Goal: Find specific page/section: Find specific page/section

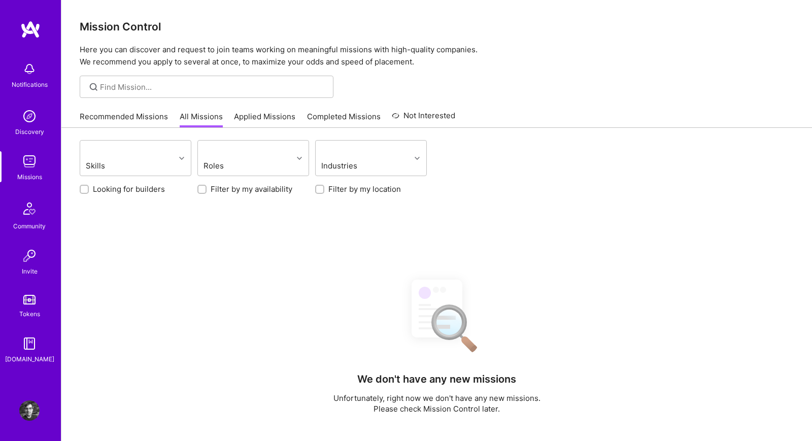
scroll to position [75, 0]
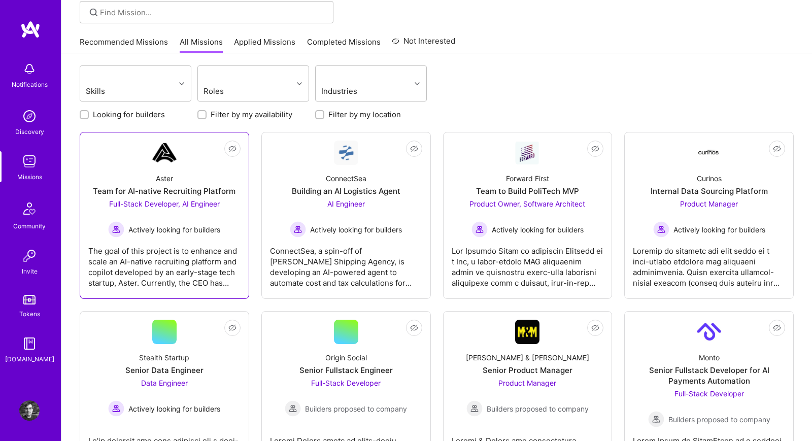
click at [169, 176] on div "Aster" at bounding box center [164, 178] width 17 height 11
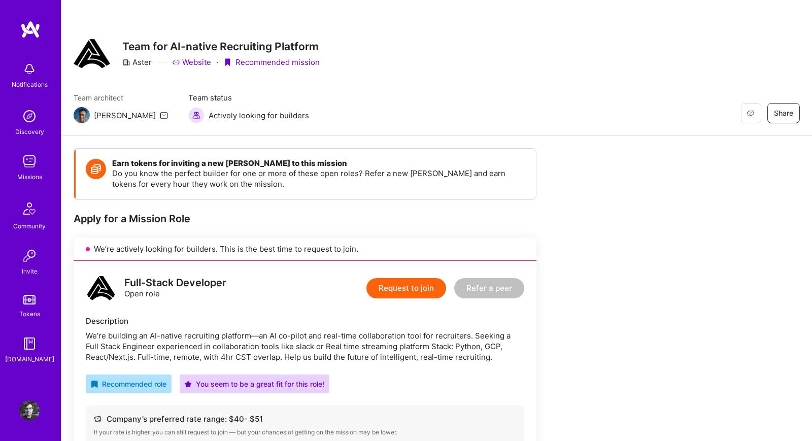
click at [194, 58] on link "Website" at bounding box center [191, 62] width 39 height 11
click at [40, 170] on link "Missions" at bounding box center [29, 166] width 63 height 31
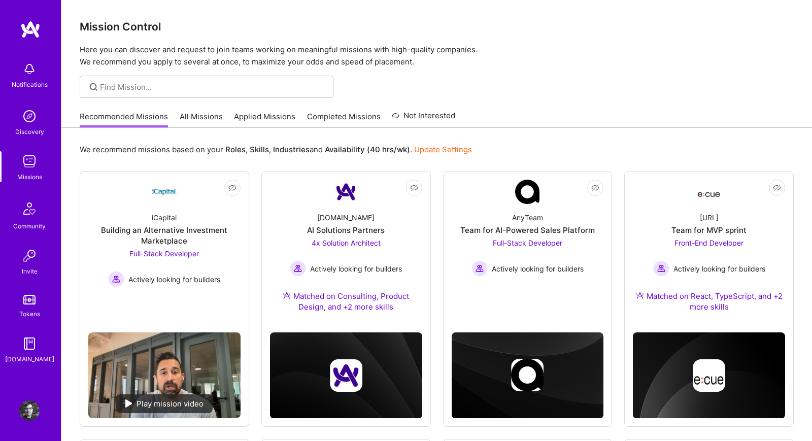
click at [190, 122] on link "All Missions" at bounding box center [201, 119] width 43 height 17
